Goal: Information Seeking & Learning: Learn about a topic

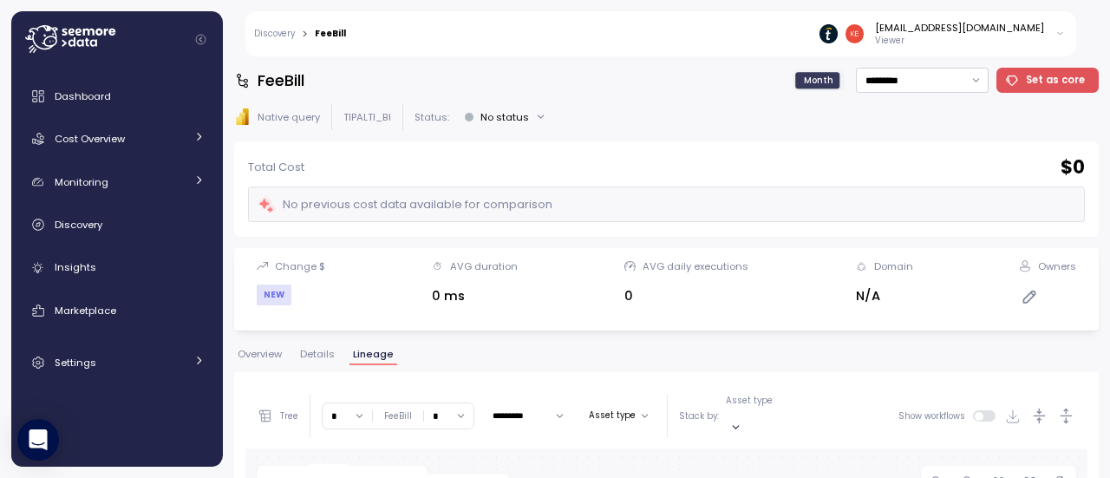
scroll to position [291, 0]
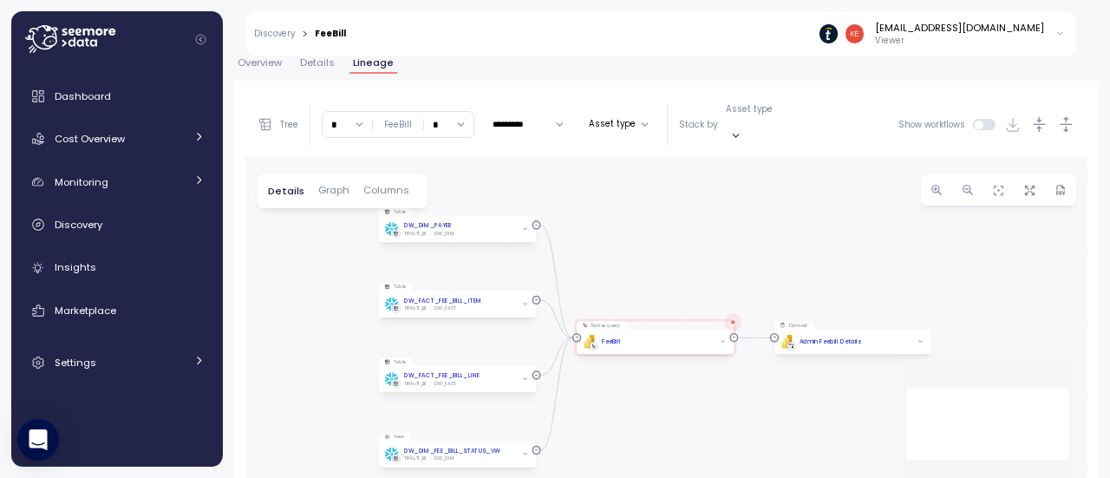
click at [667, 388] on div "Table DW_DIM_PAYER TIPALTI_BI DW_DIM Native query PBI Logo Created with Sketch.…" at bounding box center [666, 329] width 842 height 345
click at [104, 220] on div "Discovery" at bounding box center [130, 224] width 150 height 17
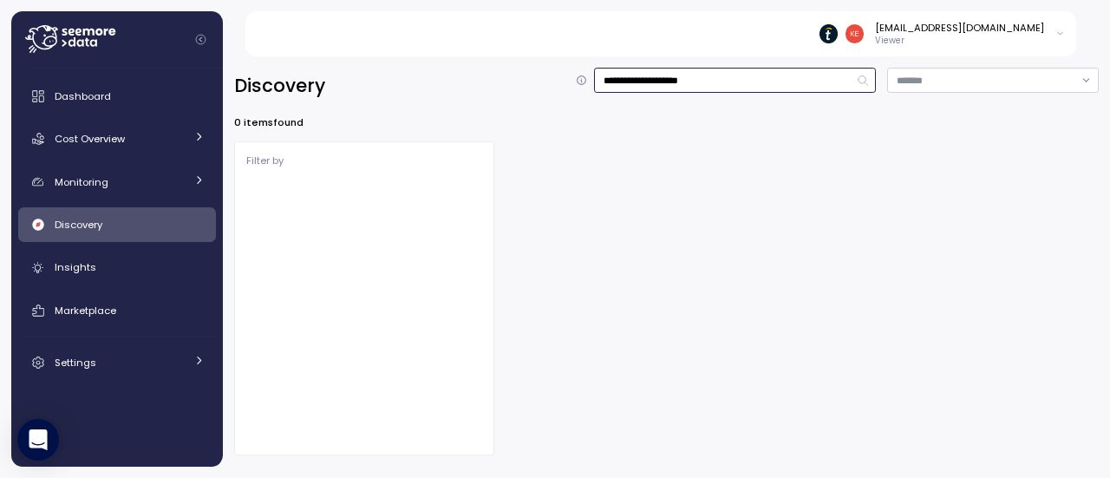
click at [681, 82] on input "**********" at bounding box center [735, 80] width 282 height 25
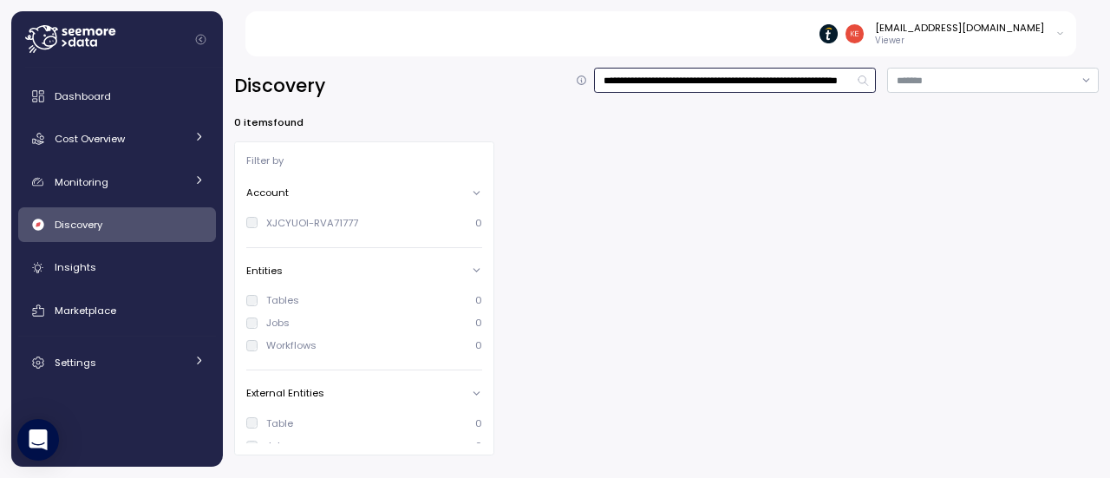
scroll to position [0, 160]
type input "**********"
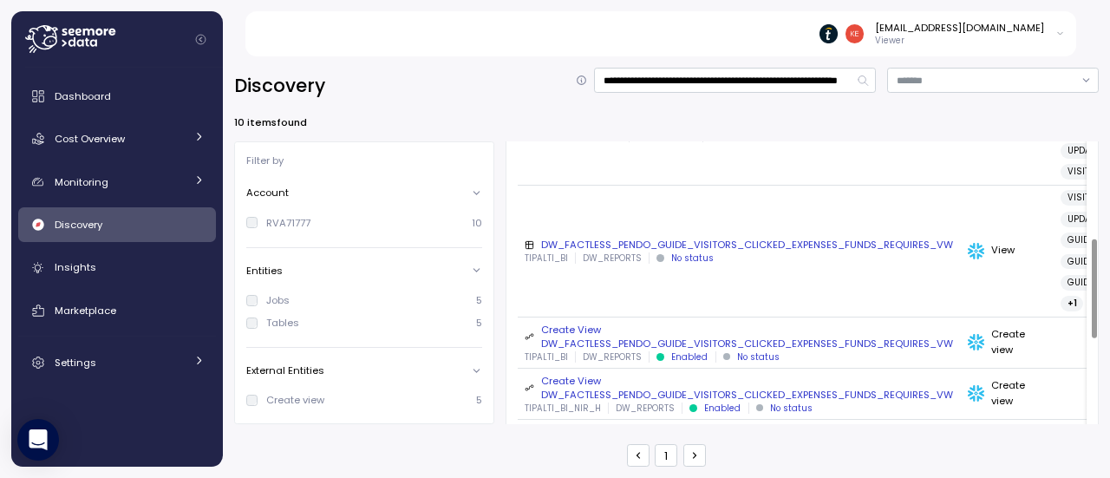
scroll to position [414, 0]
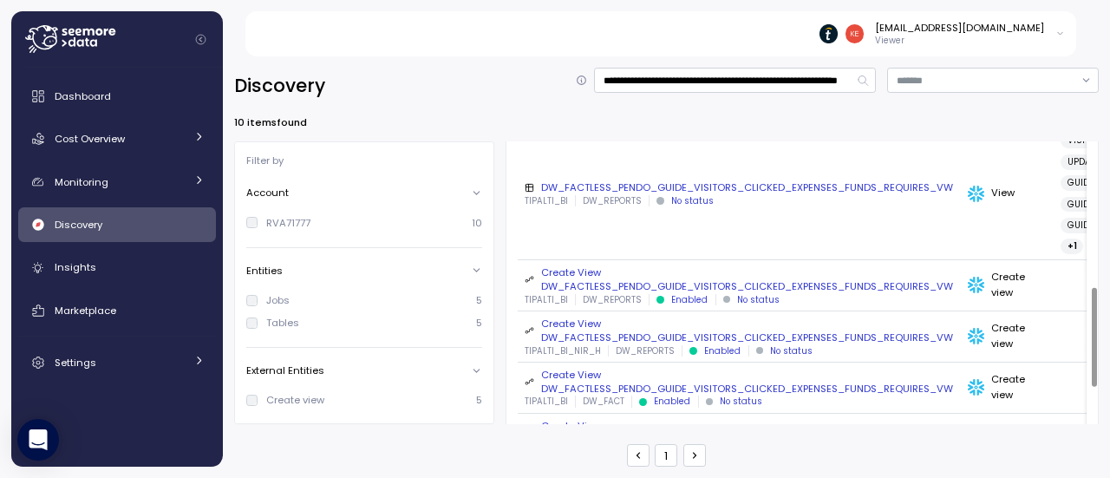
click at [630, 194] on div "DW_FACTLESS_PENDO_GUIDE_VISITORS_CLICKED_EXPENSES_FUNDS_REQUIRES_VW" at bounding box center [739, 187] width 429 height 14
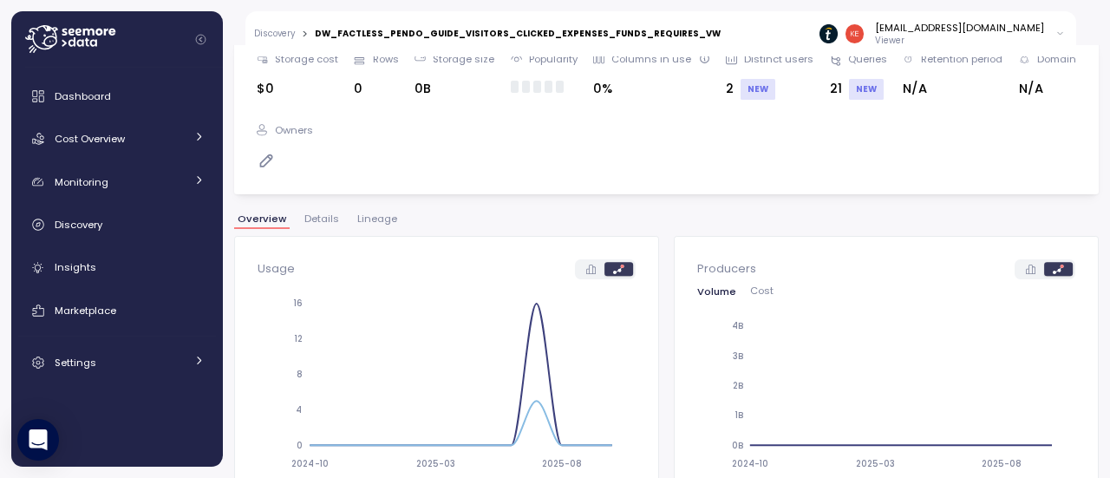
scroll to position [241, 0]
click at [380, 207] on div "DW_FACTLESS_PENDO_GUIDE_VISITORS_CLICKED_EXPENSES_FUNDS_REQUIRES_VW Month *****…" at bounding box center [666, 26] width 865 height 399
click at [373, 213] on span "Lineage" at bounding box center [377, 218] width 40 height 10
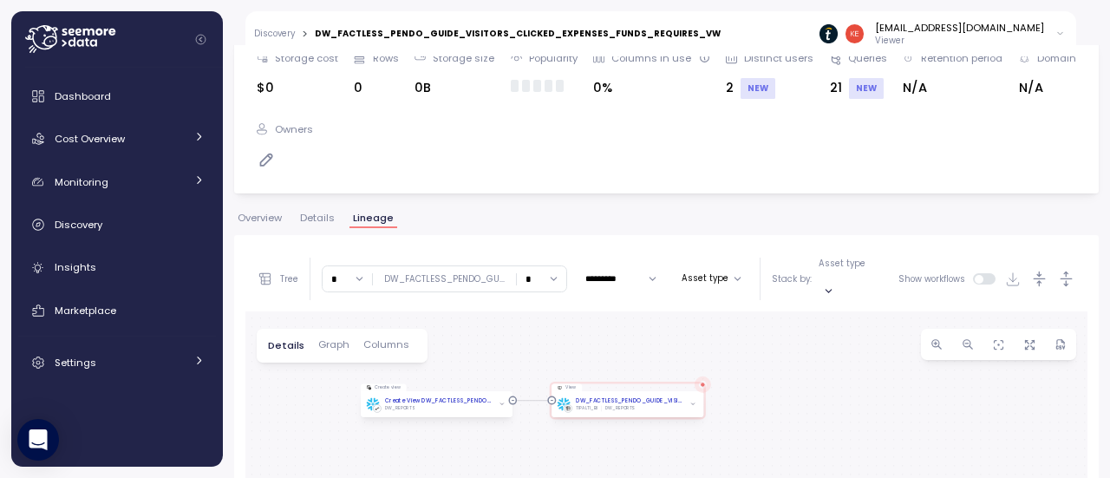
drag, startPoint x: 585, startPoint y: 418, endPoint x: 486, endPoint y: 370, distance: 110.5
click at [486, 370] on div "Create view Create View DW_FACTLESS_PENDO_GUIDE_VISITORS_CLICKED_EXPENSES_FUNDS…" at bounding box center [666, 483] width 842 height 345
click at [538, 283] on input "*" at bounding box center [541, 278] width 49 height 25
click at [529, 321] on div "∞" at bounding box center [536, 316] width 27 height 14
type input "*"
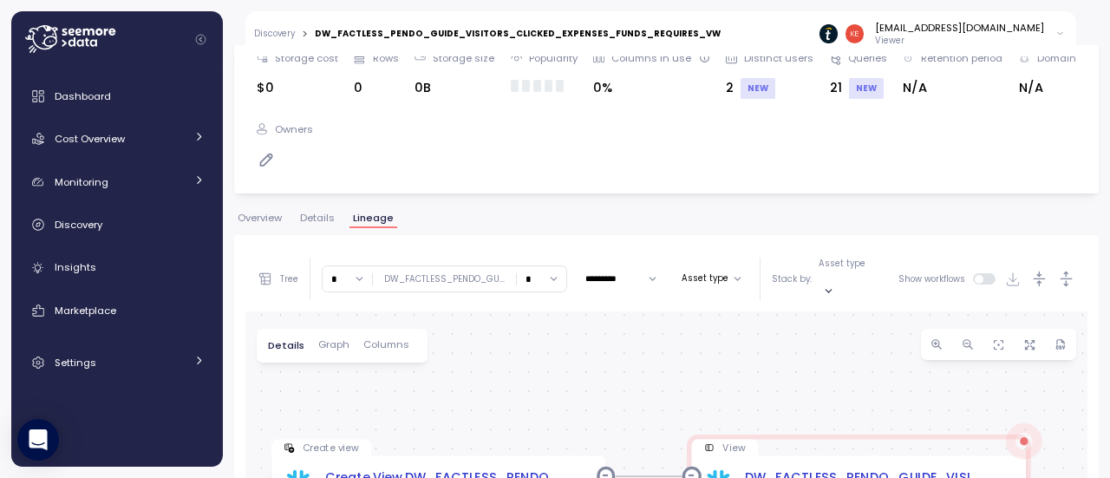
drag, startPoint x: 565, startPoint y: 365, endPoint x: 518, endPoint y: 339, distance: 54.3
click at [518, 339] on div "Create view Create View DW_FACTLESS_PENDO_GUIDE_VISITORS_CLICKED_EXPENSES_FUNDS…" at bounding box center [666, 483] width 842 height 345
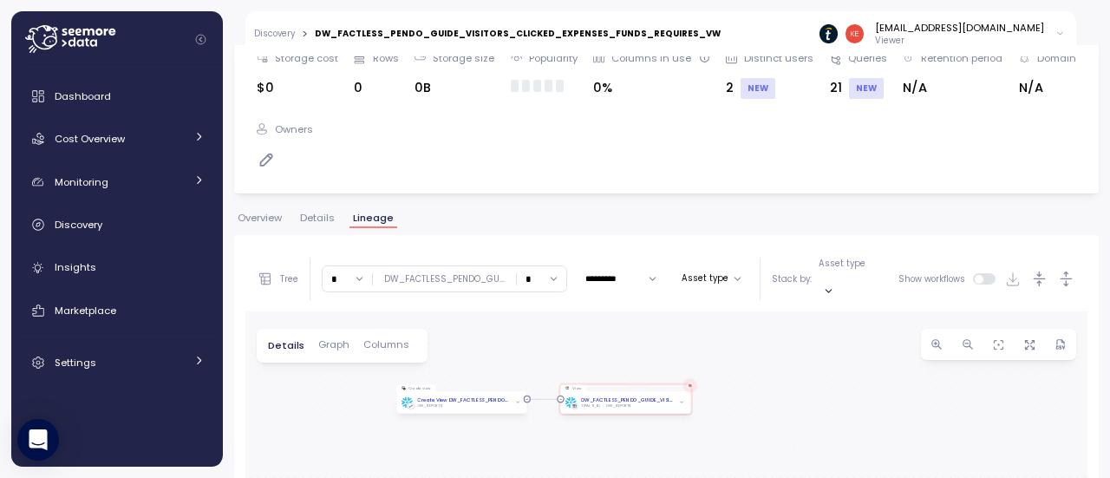
drag, startPoint x: 518, startPoint y: 339, endPoint x: 505, endPoint y: 356, distance: 21.7
click at [505, 356] on div "Create view Create View DW_FACTLESS_PENDO_GUIDE_VISITORS_CLICKED_EXPENSES_FUNDS…" at bounding box center [666, 483] width 842 height 345
click at [497, 356] on div "Create view Create View DW_FACTLESS_PENDO_GUIDE_VISITORS_CLICKED_EXPENSES_FUNDS…" at bounding box center [666, 483] width 842 height 345
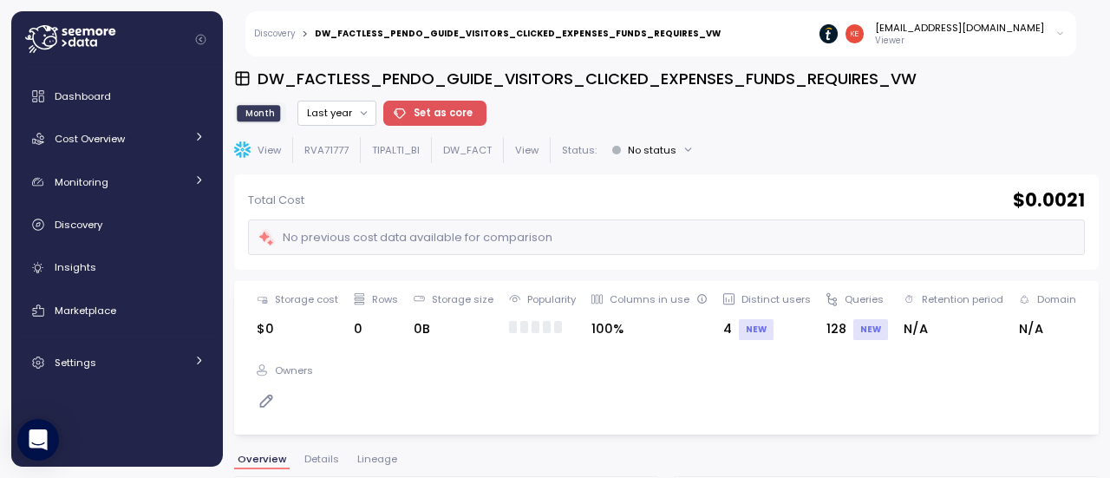
scroll to position [133, 0]
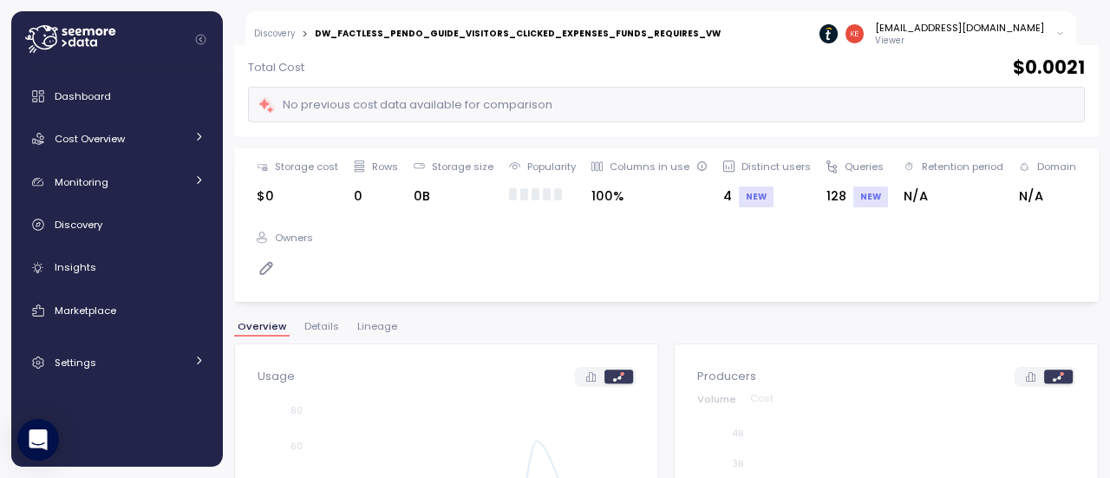
click at [385, 323] on span "Lineage" at bounding box center [377, 327] width 40 height 10
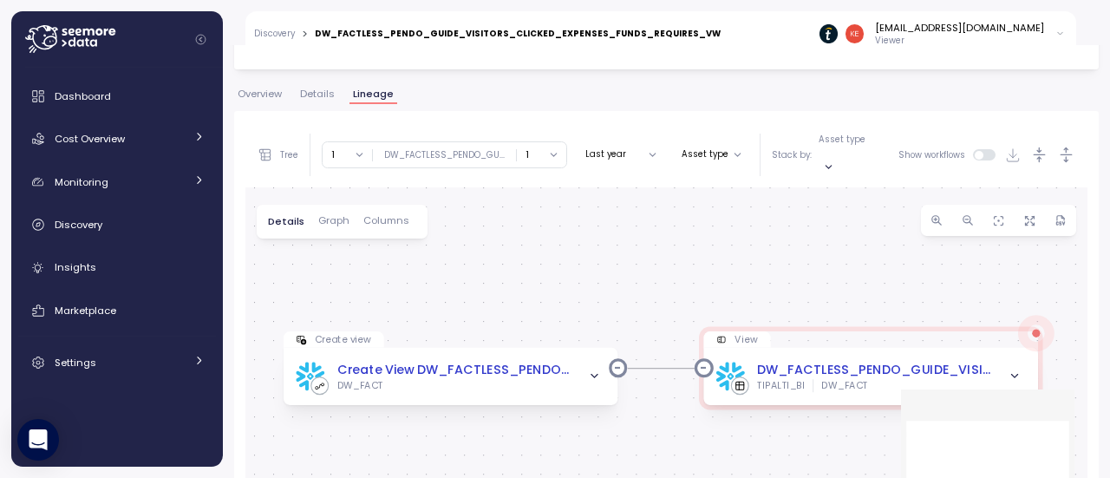
scroll to position [367, 0]
click at [541, 164] on button "1" at bounding box center [541, 152] width 49 height 25
click at [538, 183] on div "∞" at bounding box center [538, 190] width 36 height 14
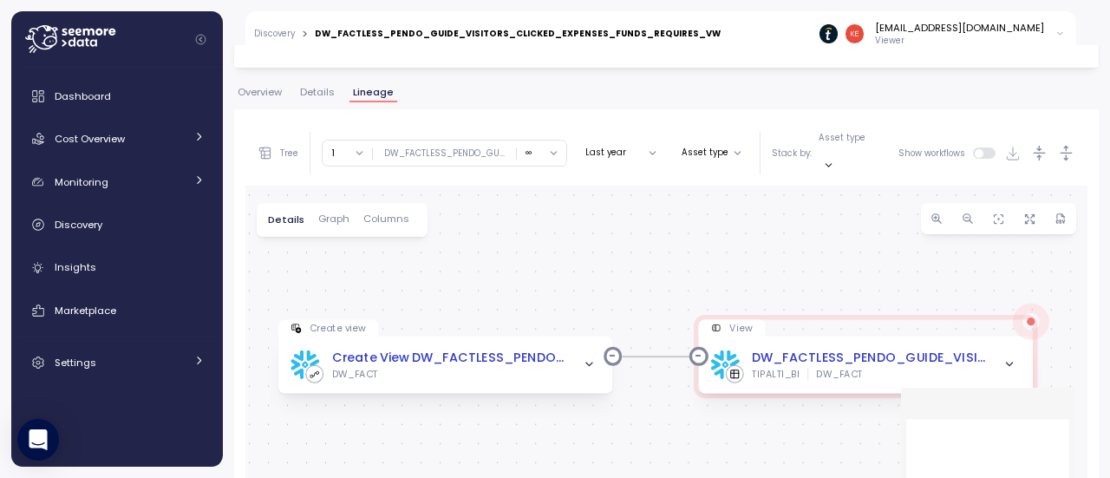
drag, startPoint x: 693, startPoint y: 334, endPoint x: 574, endPoint y: 330, distance: 118.9
click at [574, 330] on div "Create view Create View DW_FACTLESS_PENDO_GUIDE_VISITORS_CLICKED_EXPENSES_FUNDS…" at bounding box center [666, 358] width 842 height 345
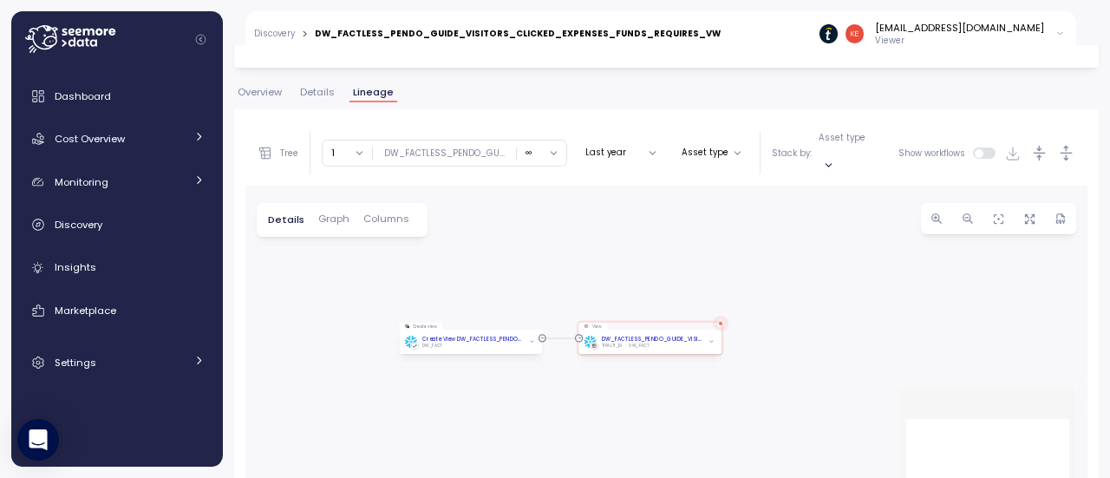
click at [574, 330] on div "Create view Create View DW_FACTLESS_PENDO_GUIDE_VISITORS_CLICKED_EXPENSES_FUNDS…" at bounding box center [666, 358] width 842 height 345
